Goal: Obtain resource: Download file/media

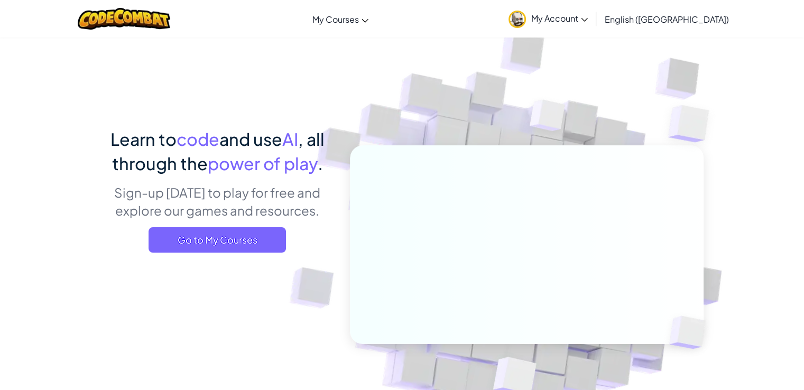
click at [588, 19] on span "My Account" at bounding box center [560, 18] width 57 height 11
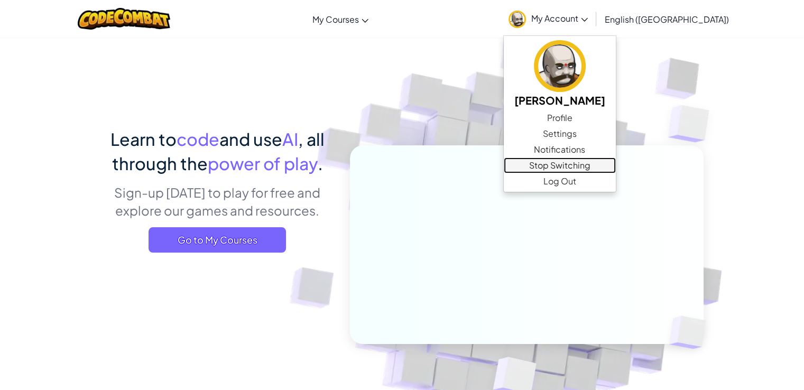
click at [610, 165] on link "Stop Switching" at bounding box center [560, 166] width 112 height 16
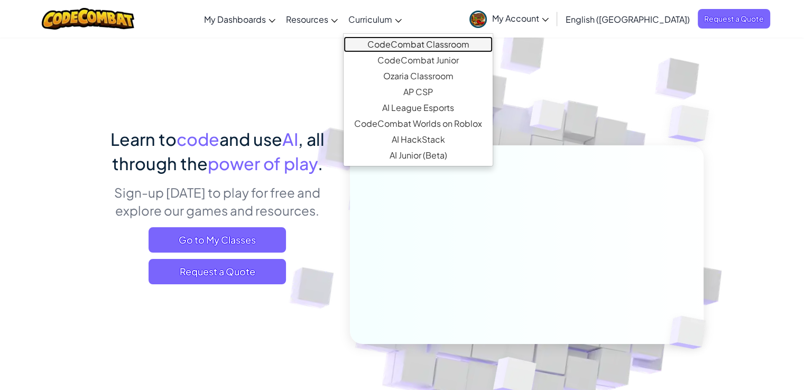
click at [423, 45] on link "CodeCombat Classroom" at bounding box center [418, 44] width 149 height 16
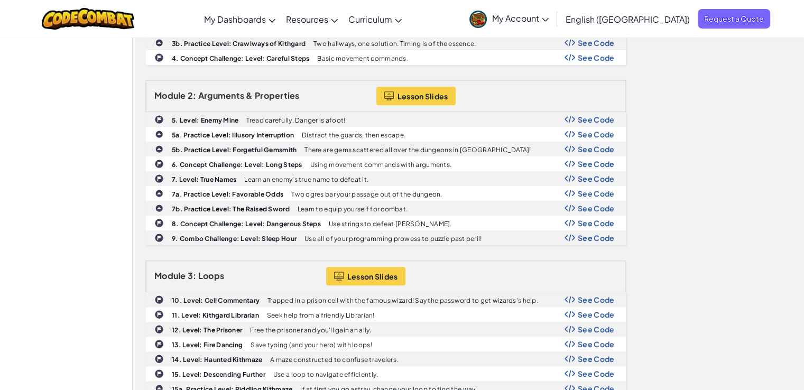
scroll to position [447, 0]
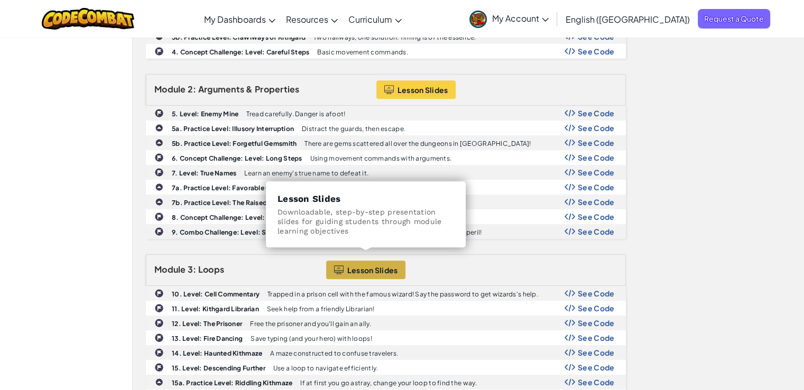
click at [370, 266] on span "Lesson Slides" at bounding box center [372, 270] width 51 height 8
